Goal: Task Accomplishment & Management: Use online tool/utility

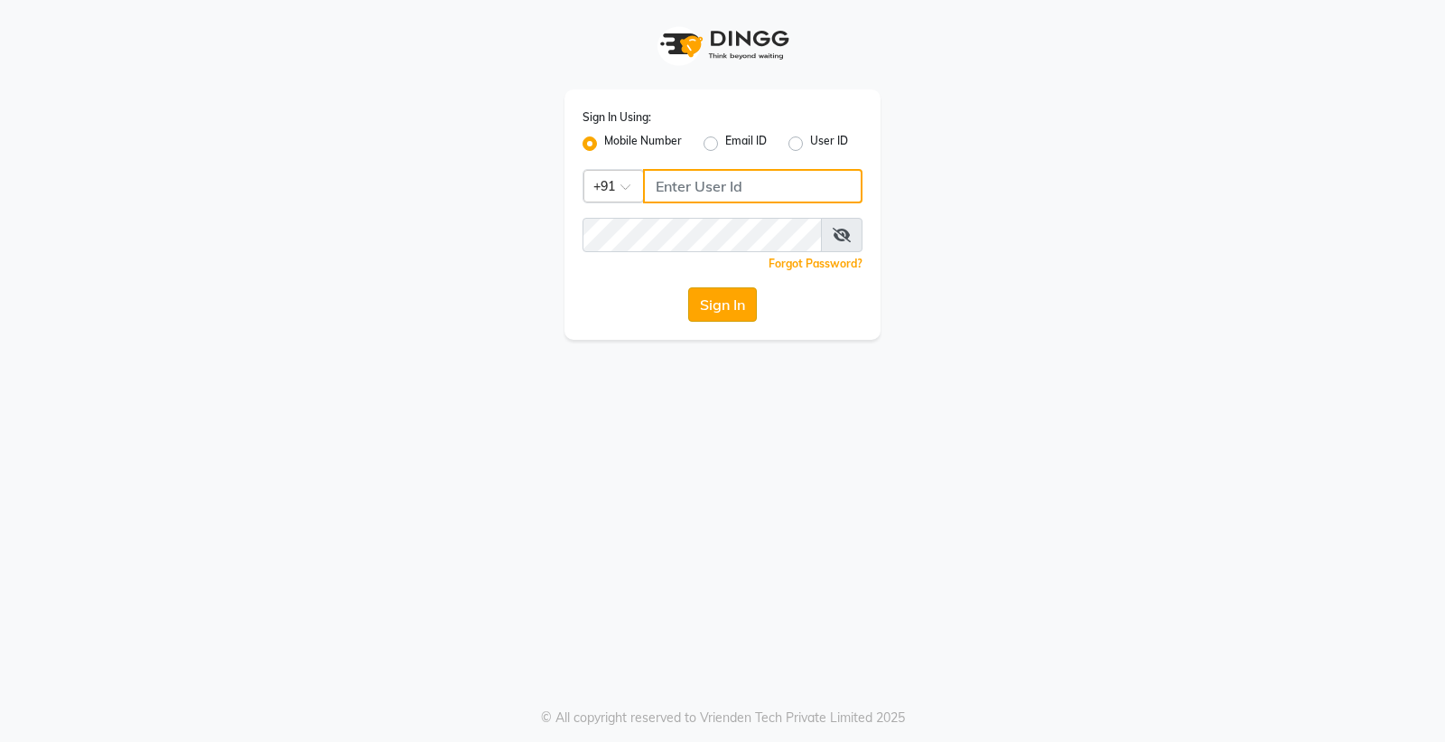
type input "8888001355"
click at [716, 305] on button "Sign In" at bounding box center [722, 304] width 69 height 34
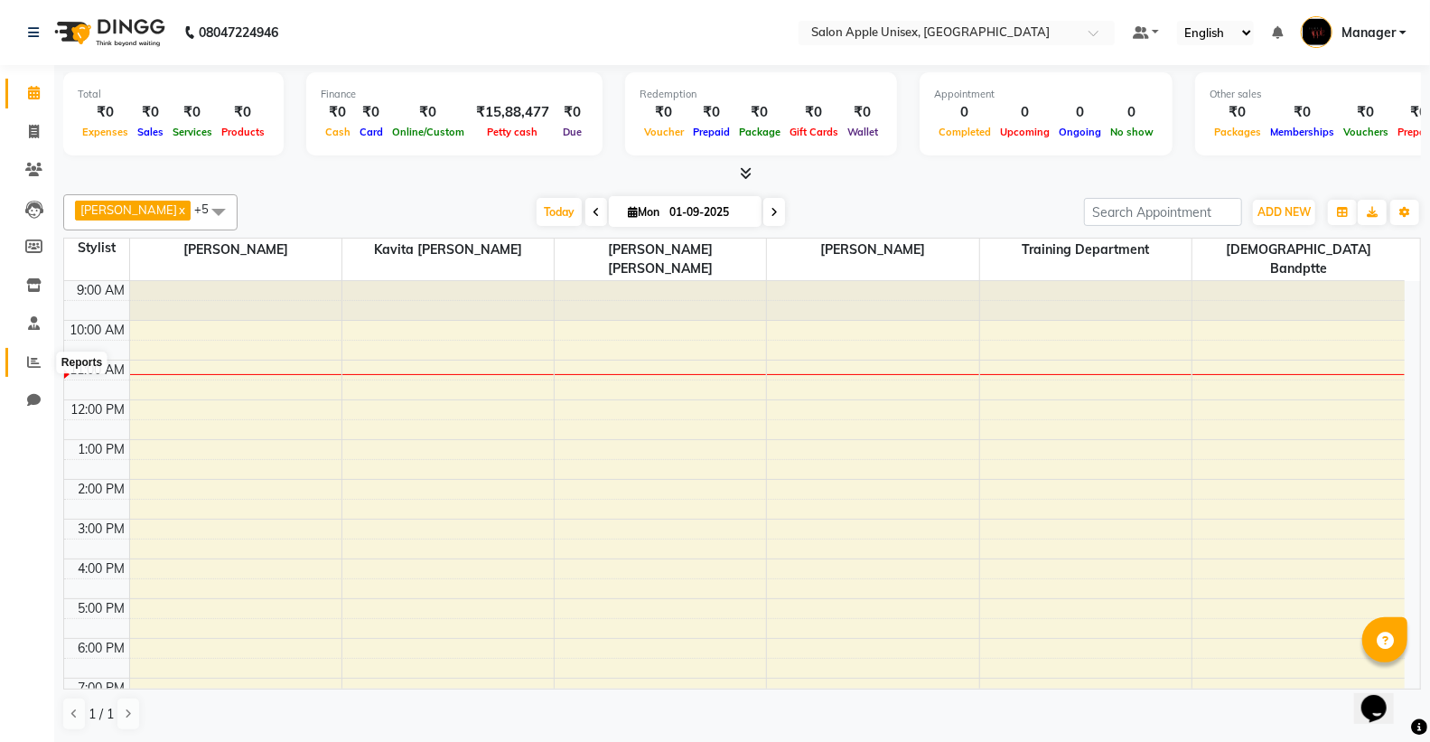
click at [24, 361] on span at bounding box center [34, 362] width 32 height 21
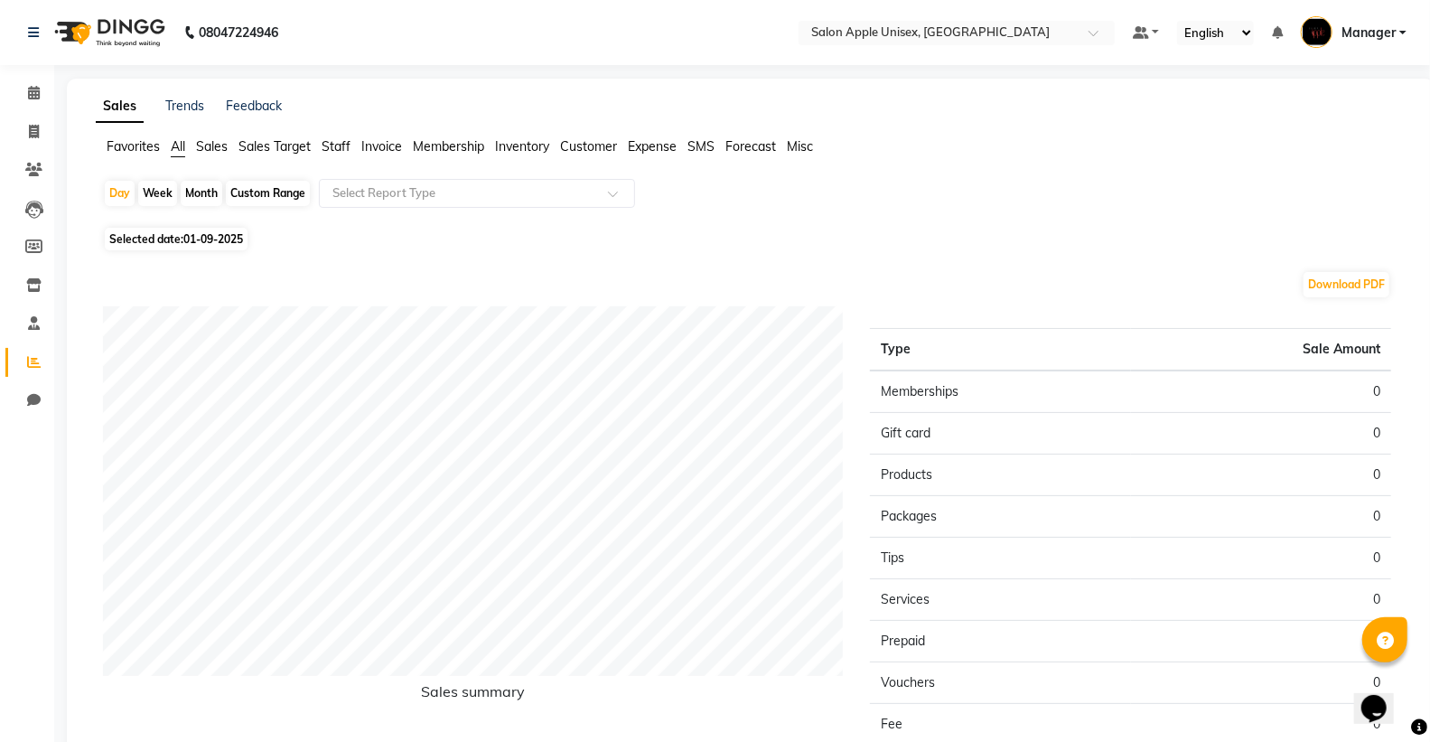
click at [194, 197] on div "Month" at bounding box center [202, 193] width 42 height 25
select select "9"
select select "2025"
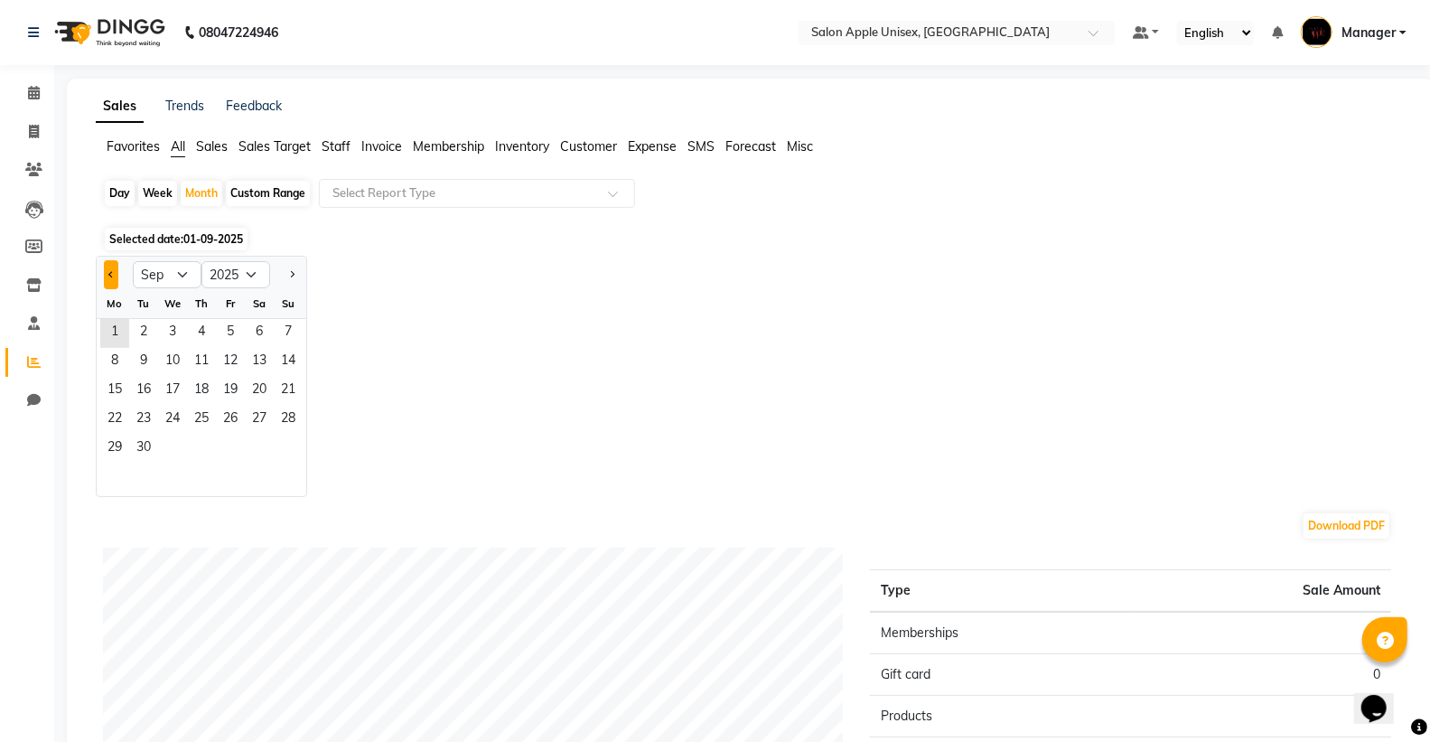
click at [110, 272] on span "Previous month" at bounding box center [111, 273] width 6 height 6
select select "8"
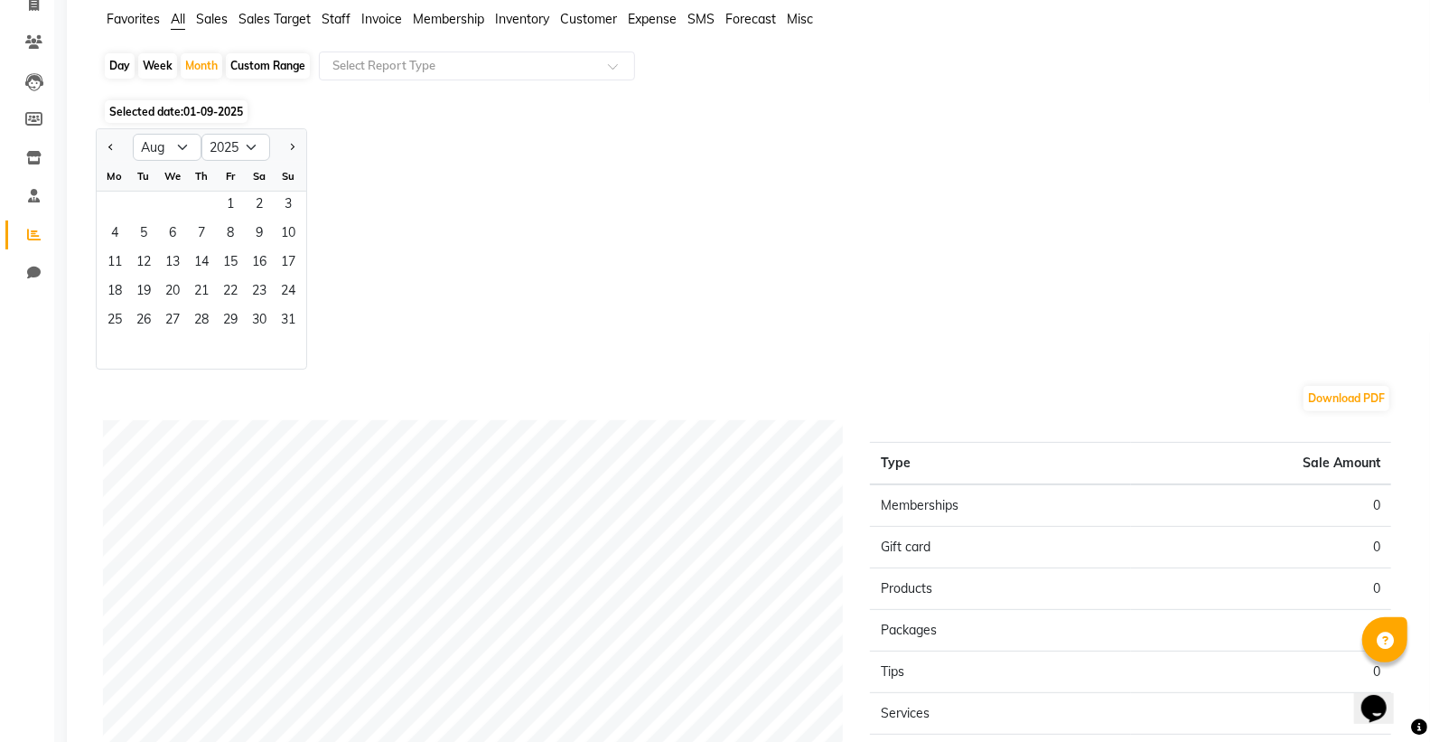
scroll to position [390, 0]
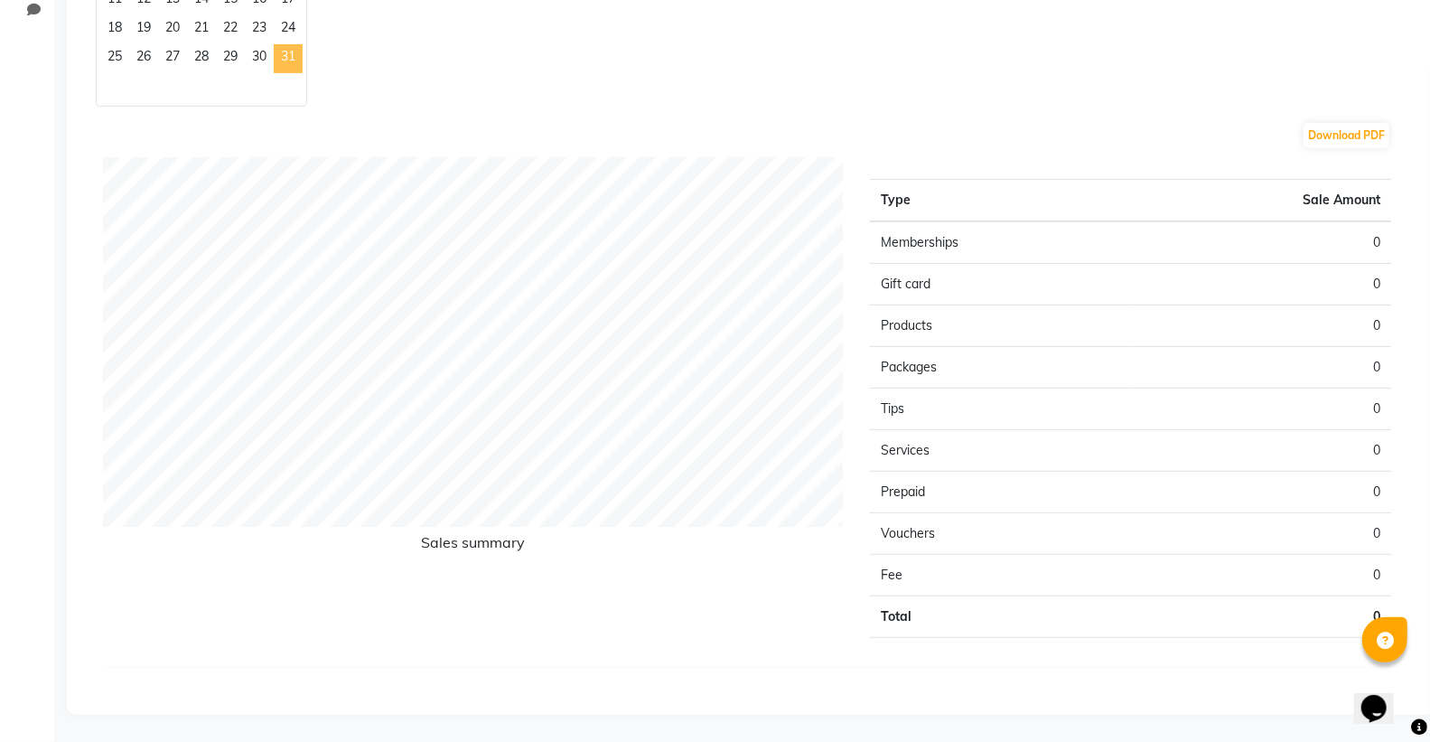
click at [292, 57] on span "31" at bounding box center [288, 58] width 29 height 29
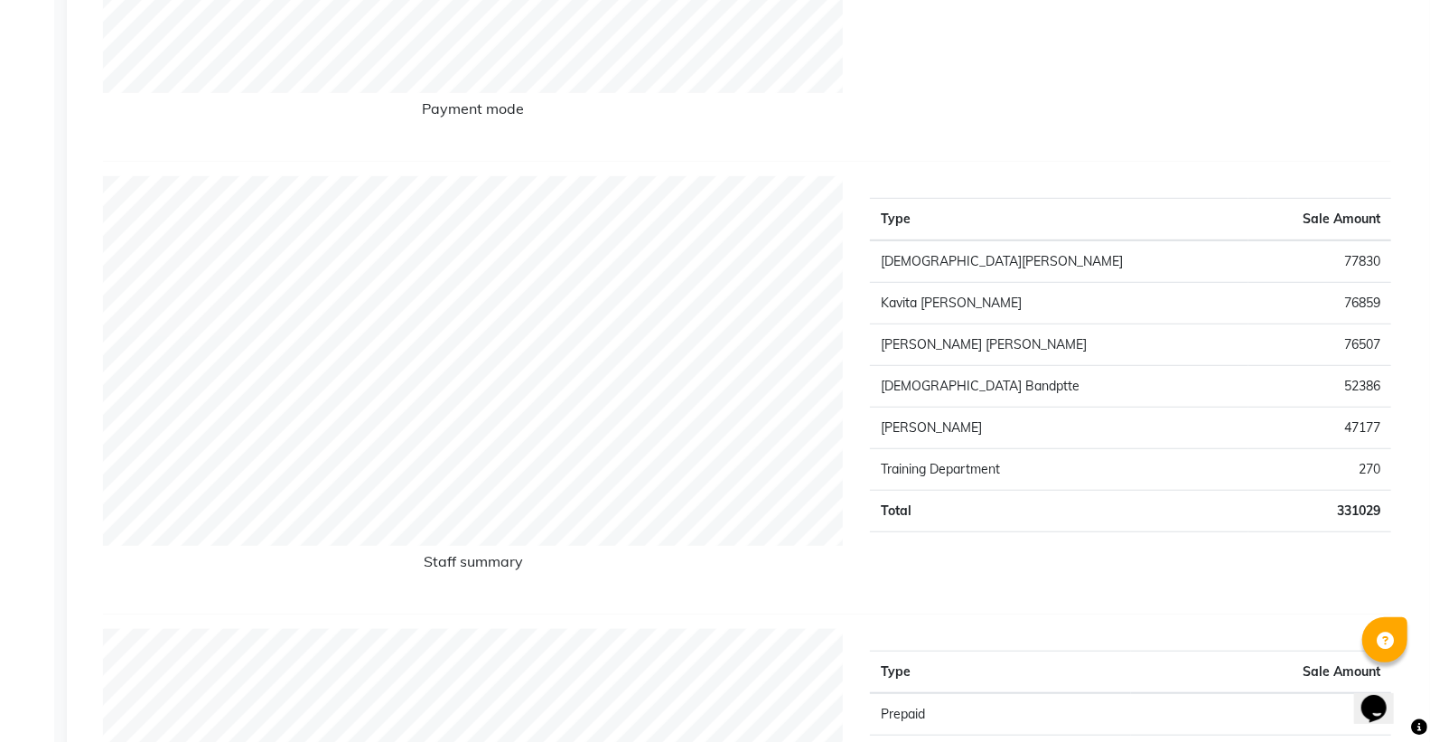
scroll to position [583, 0]
